Goal: Transaction & Acquisition: Purchase product/service

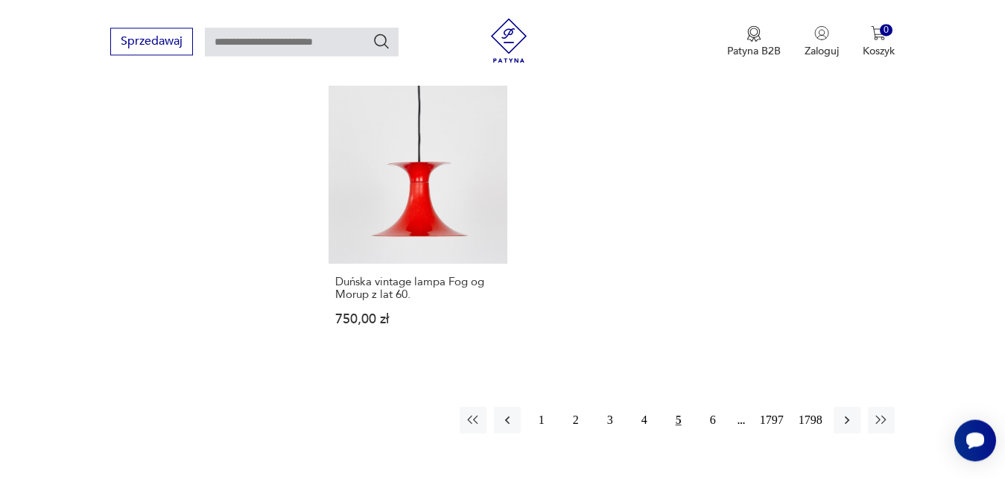
scroll to position [1929, 0]
click at [848, 410] on icon "button" at bounding box center [847, 417] width 15 height 15
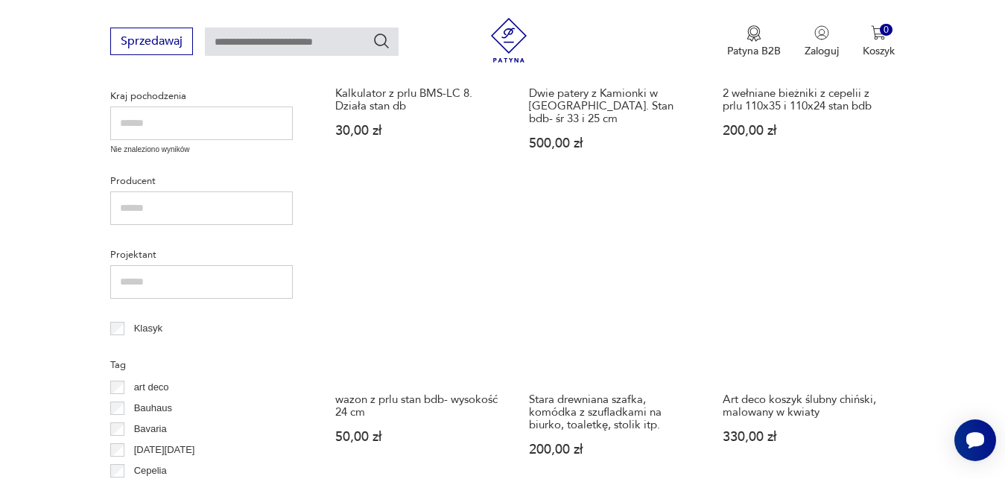
scroll to position [574, 0]
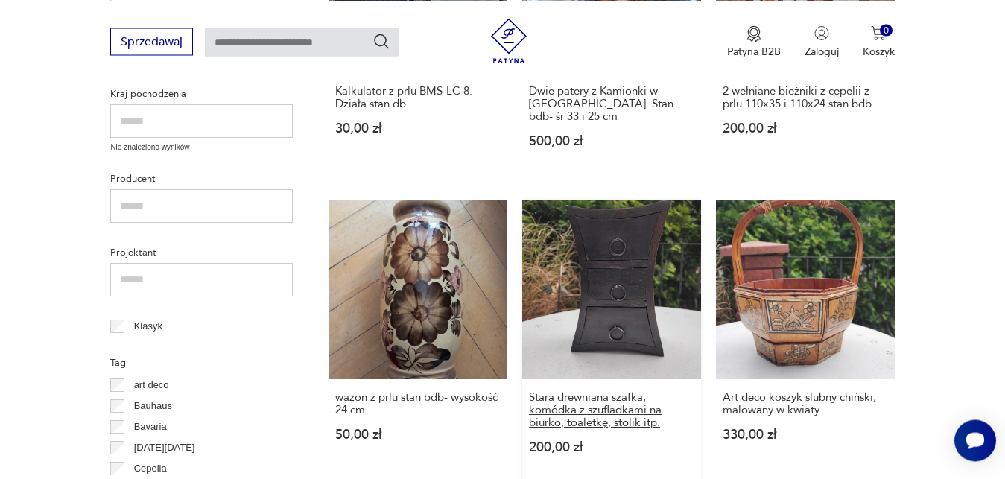
click at [633, 393] on h3 "Stara drewniana szafka, komódka z szufladkami na biurko, toaletkę, stolik itp." at bounding box center [611, 410] width 165 height 38
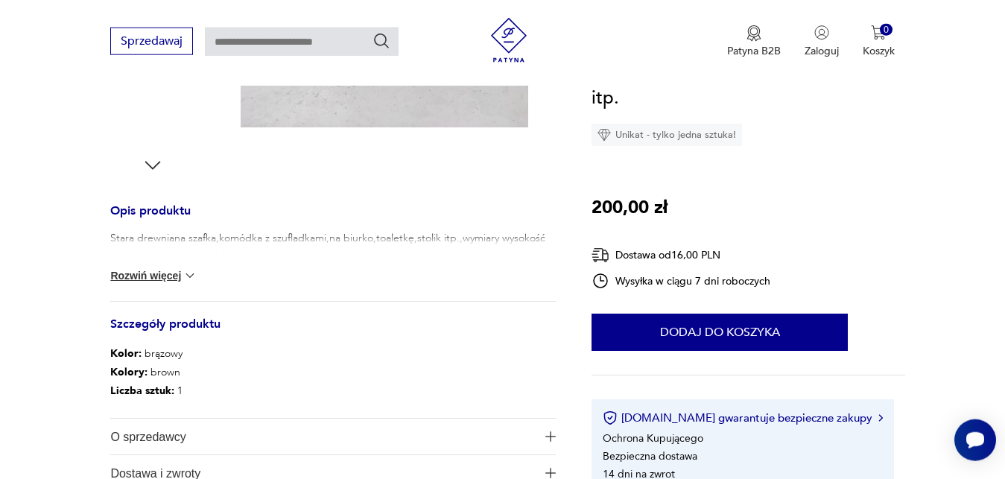
scroll to position [532, 0]
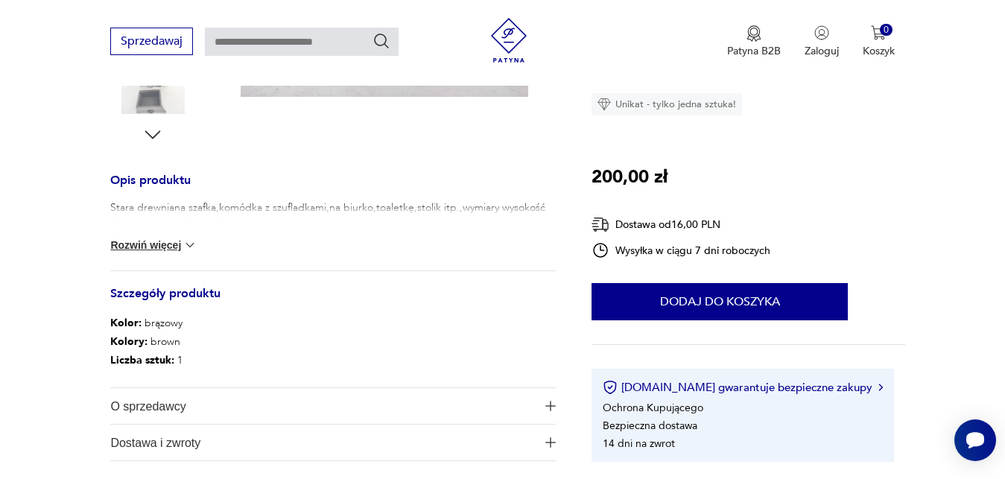
click at [173, 245] on button "Rozwiń więcej" at bounding box center [153, 245] width 86 height 15
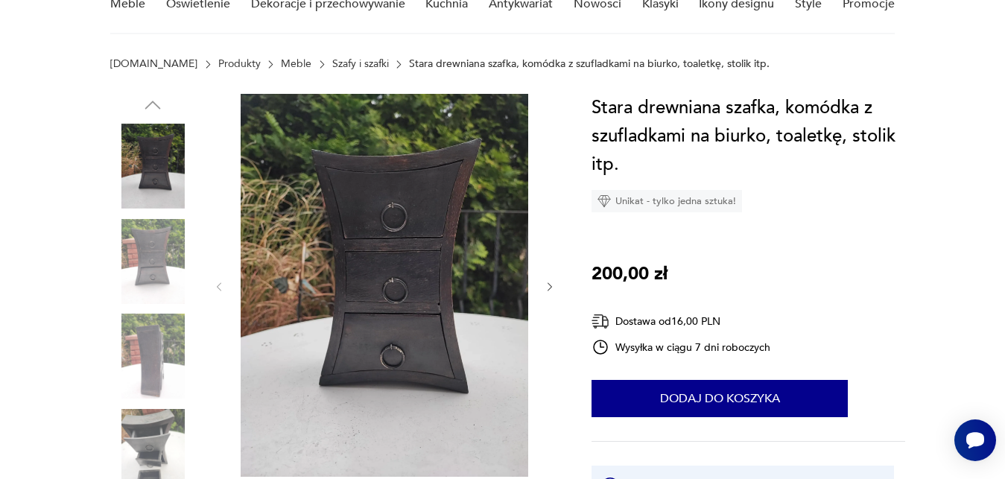
scroll to position [114, 0]
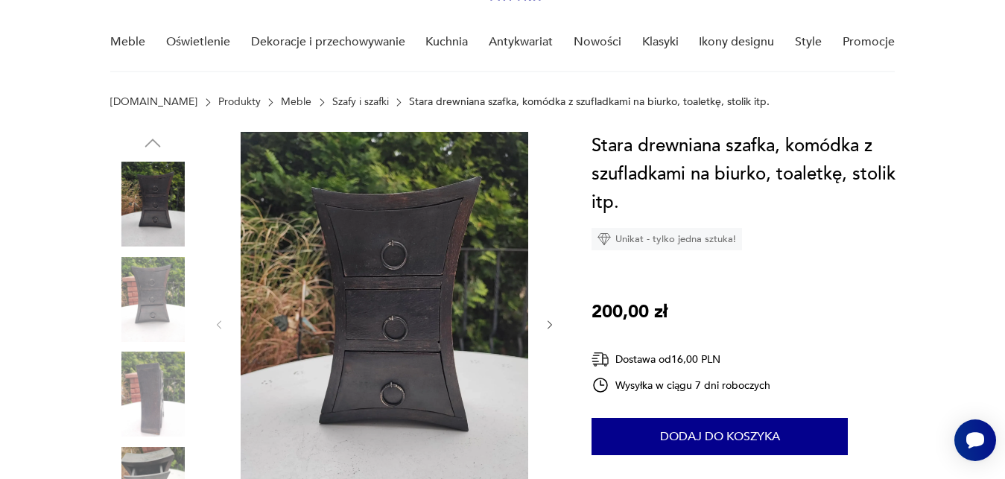
click at [548, 321] on icon "button" at bounding box center [550, 325] width 13 height 13
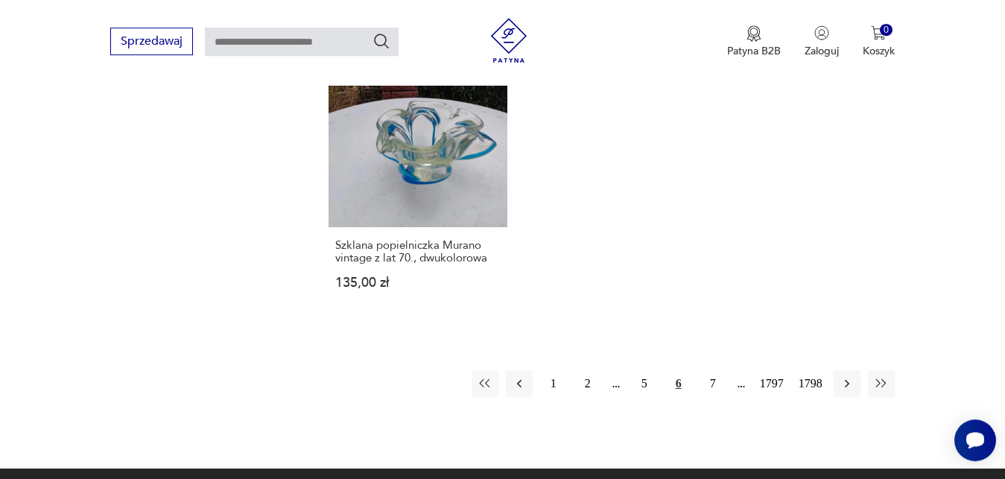
scroll to position [1940, 0]
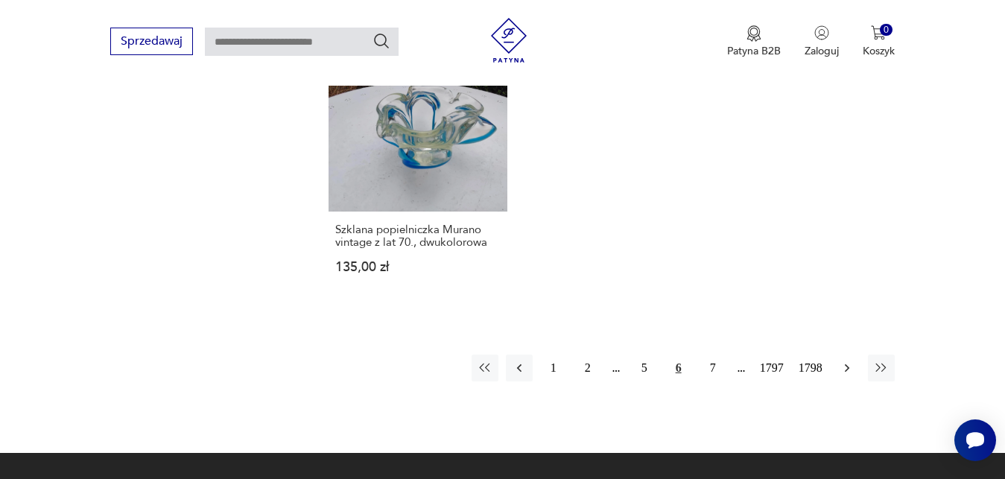
click at [844, 361] on icon "button" at bounding box center [847, 368] width 15 height 15
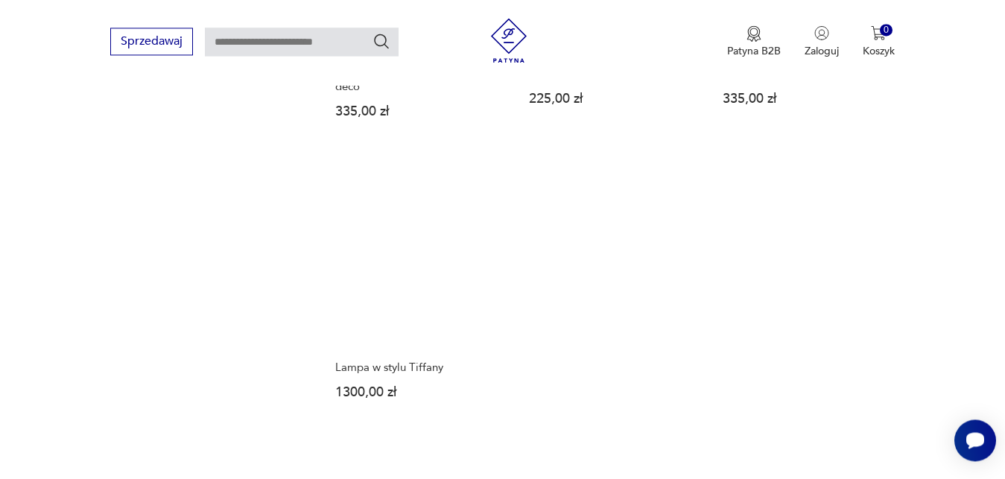
scroll to position [1827, 0]
